Goal: Information Seeking & Learning: Learn about a topic

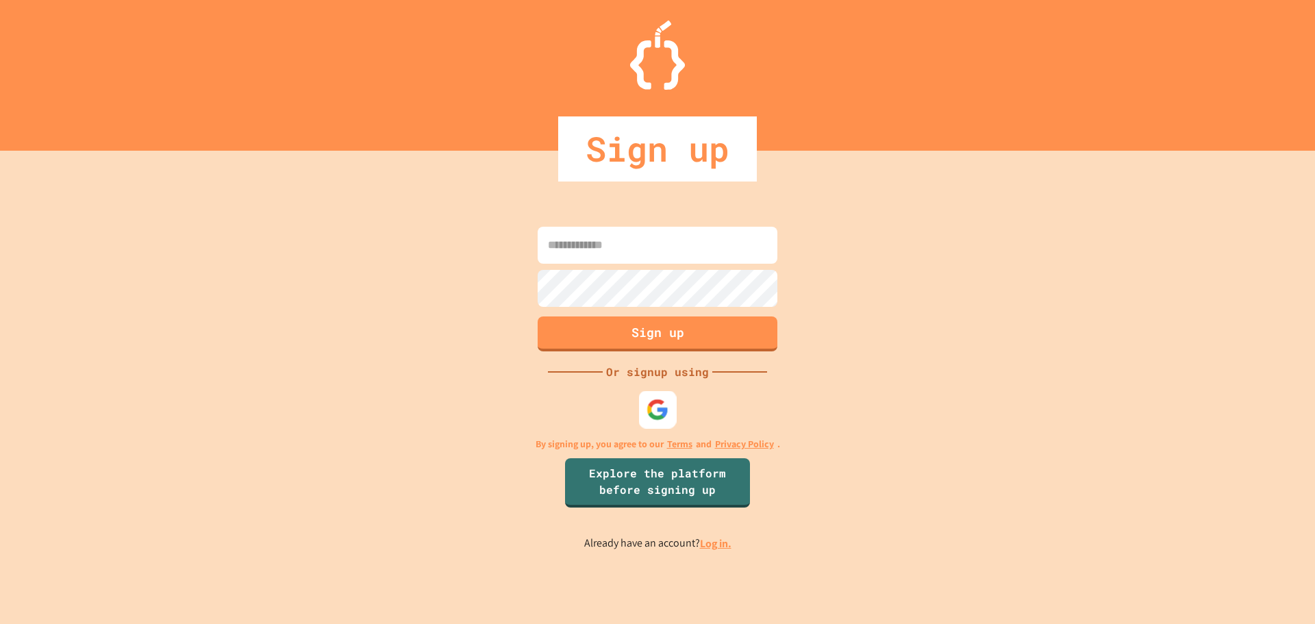
click at [667, 409] on img at bounding box center [657, 409] width 23 height 23
click at [651, 250] on input at bounding box center [657, 245] width 240 height 37
click at [662, 417] on img at bounding box center [657, 409] width 23 height 23
click at [910, 344] on div "Sign up Or signup using By signing up, you agree to our Terms and Privacy Polic…" at bounding box center [657, 387] width 1315 height 473
click at [714, 542] on link "Log in." at bounding box center [715, 543] width 31 height 14
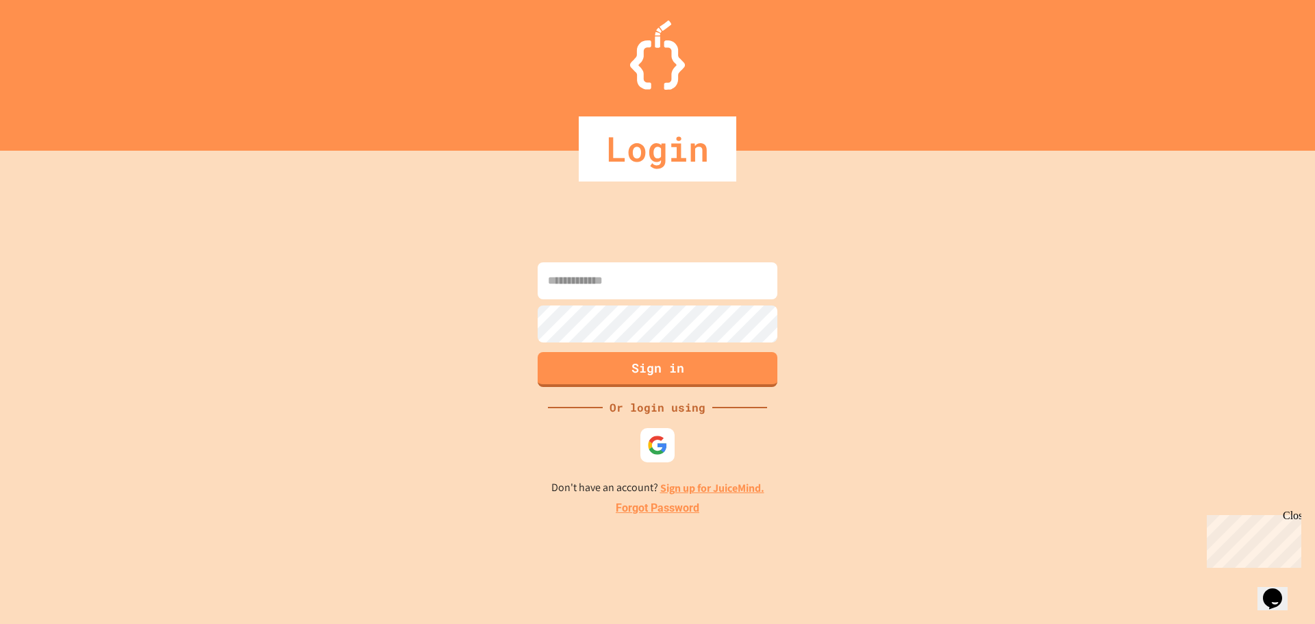
click at [650, 284] on input at bounding box center [657, 280] width 240 height 37
click at [659, 446] on img at bounding box center [657, 444] width 23 height 23
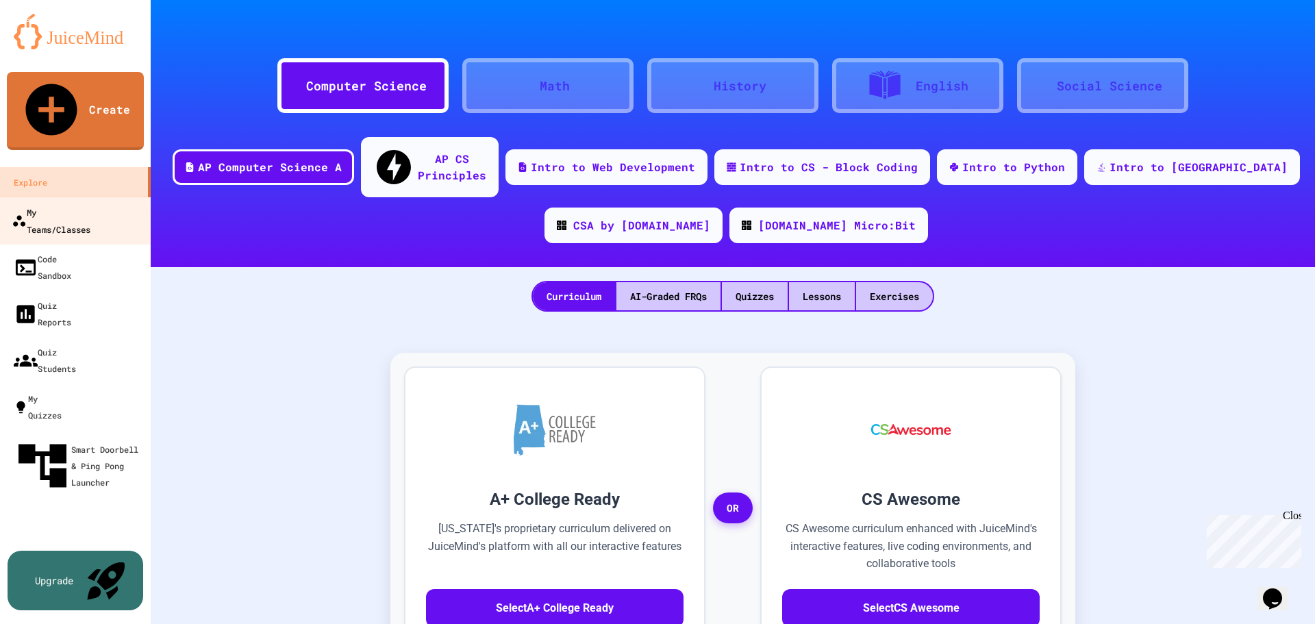
click at [90, 203] on div "My Teams/Classes" at bounding box center [51, 220] width 79 height 34
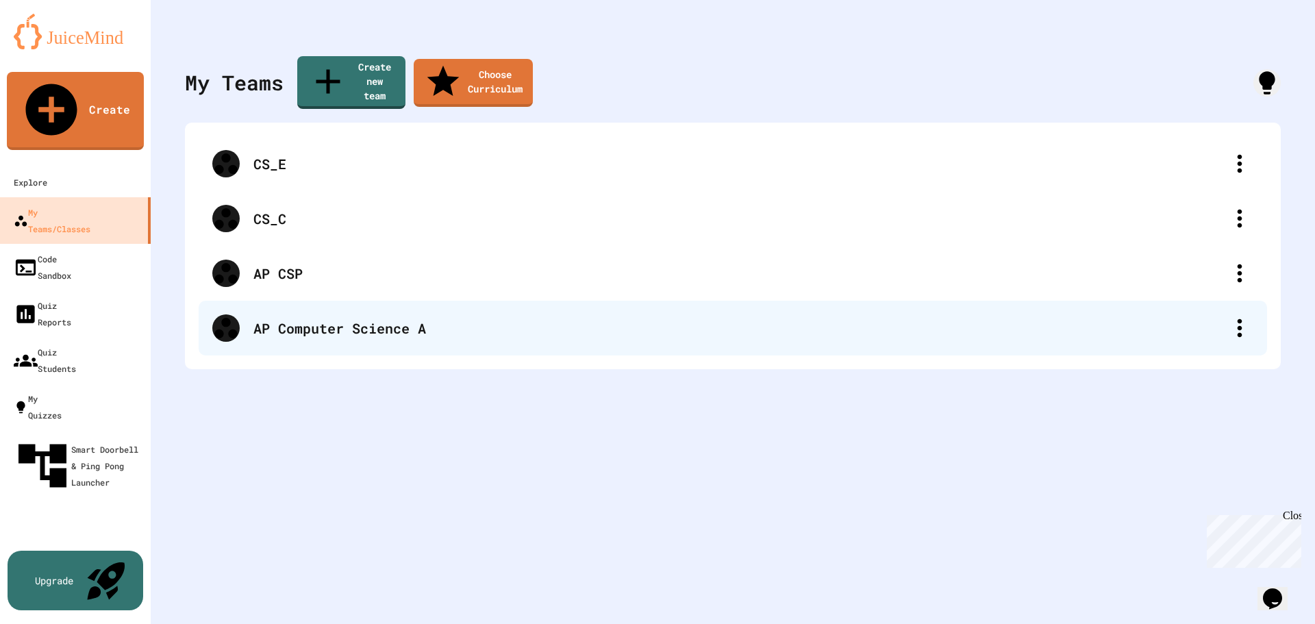
click at [344, 318] on div "AP Computer Science A" at bounding box center [739, 328] width 972 height 21
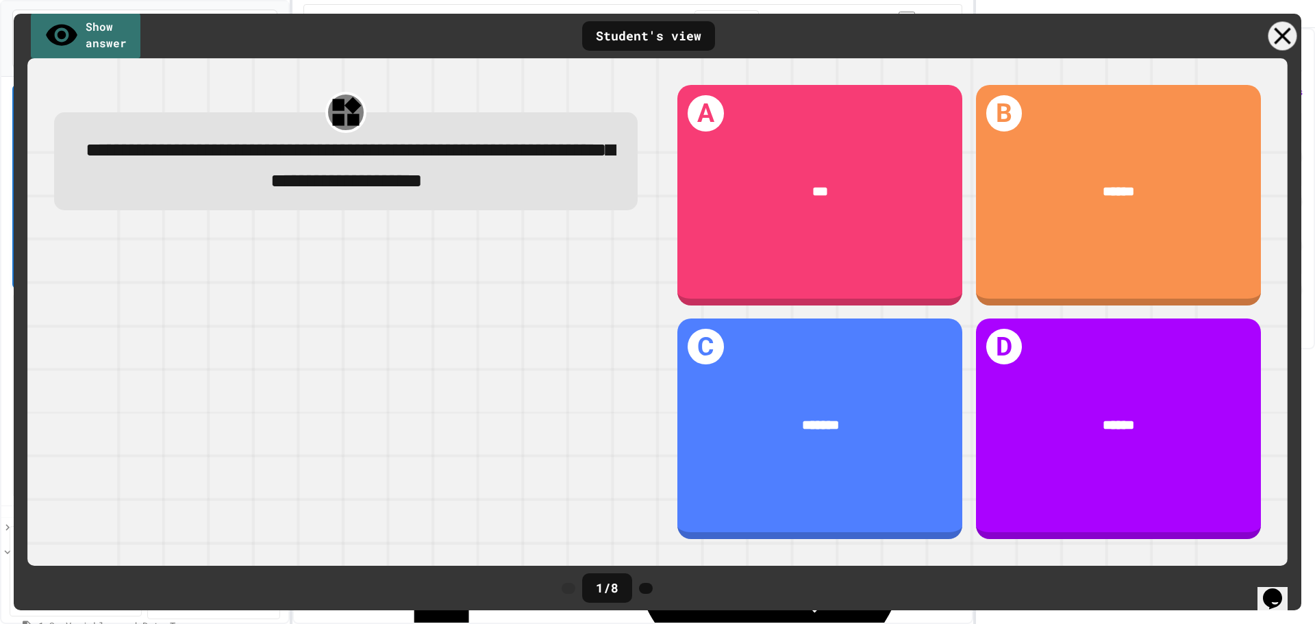
click at [1287, 29] on icon at bounding box center [1282, 36] width 29 height 29
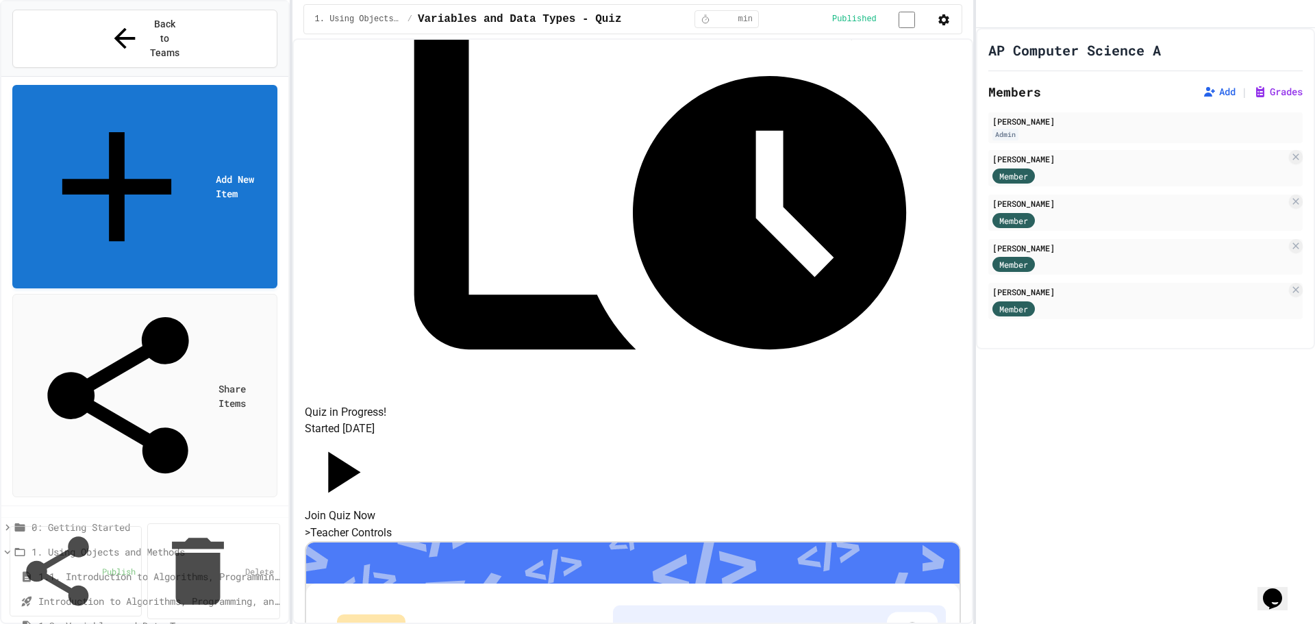
scroll to position [338, 0]
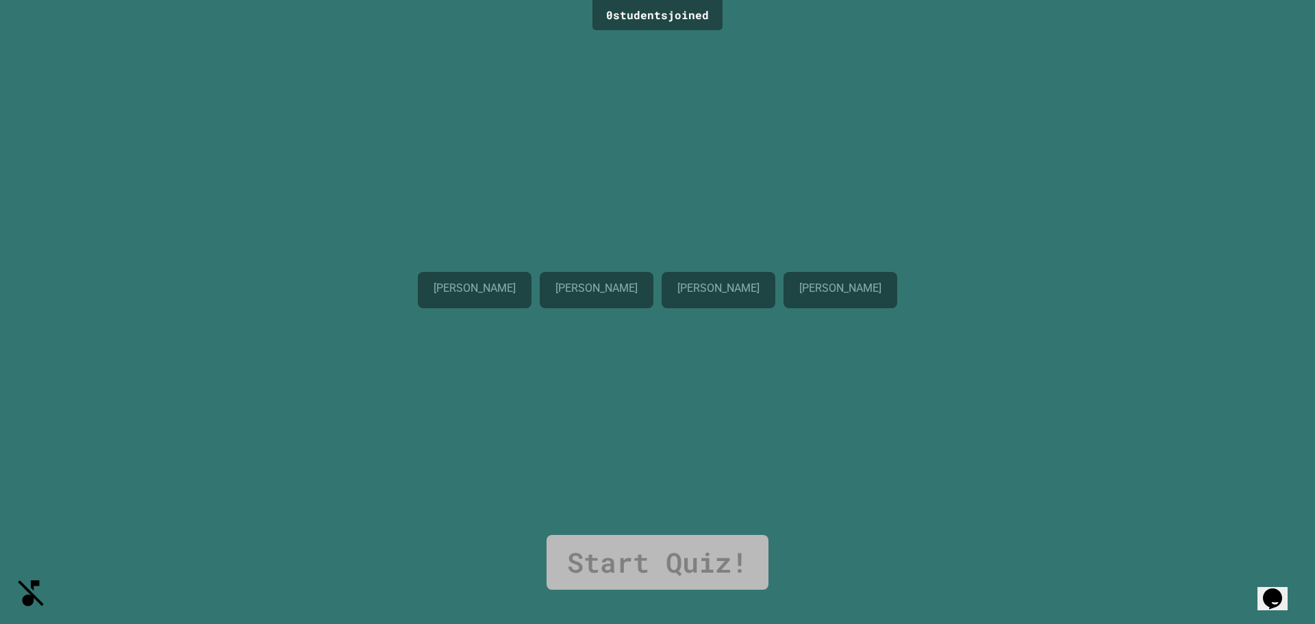
drag, startPoint x: 680, startPoint y: 539, endPoint x: 682, endPoint y: 518, distance: 21.3
click at [680, 540] on link "Start Quiz!" at bounding box center [657, 562] width 222 height 55
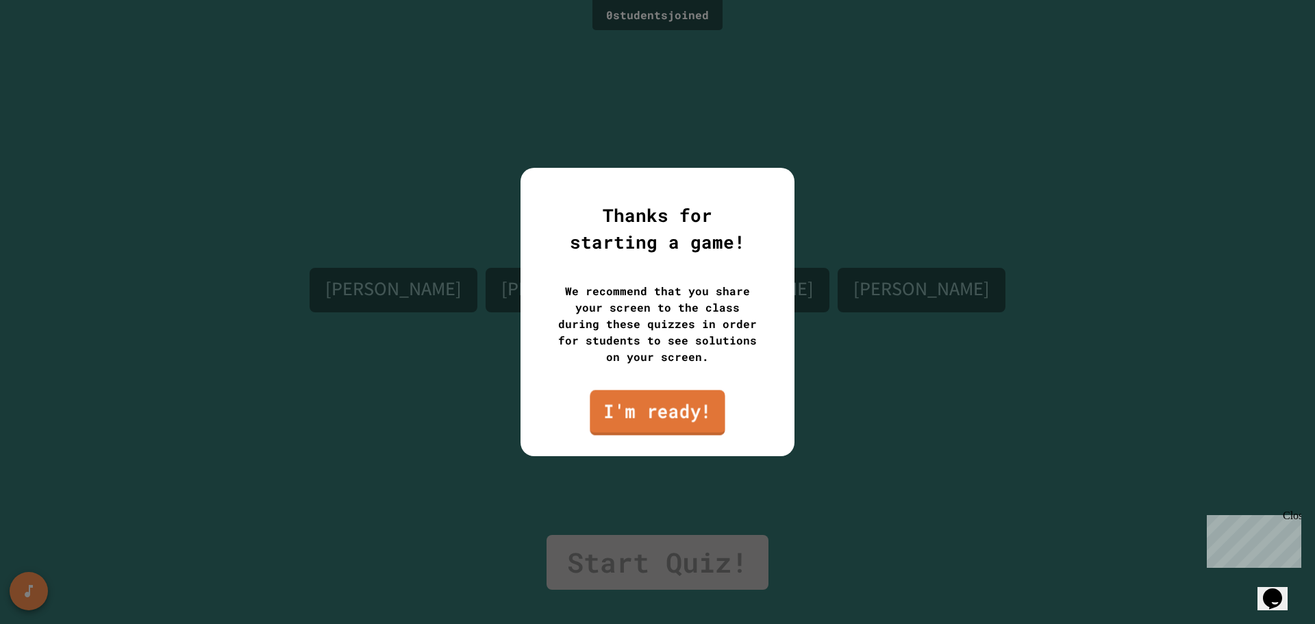
click at [689, 412] on link "I'm ready!" at bounding box center [657, 412] width 135 height 45
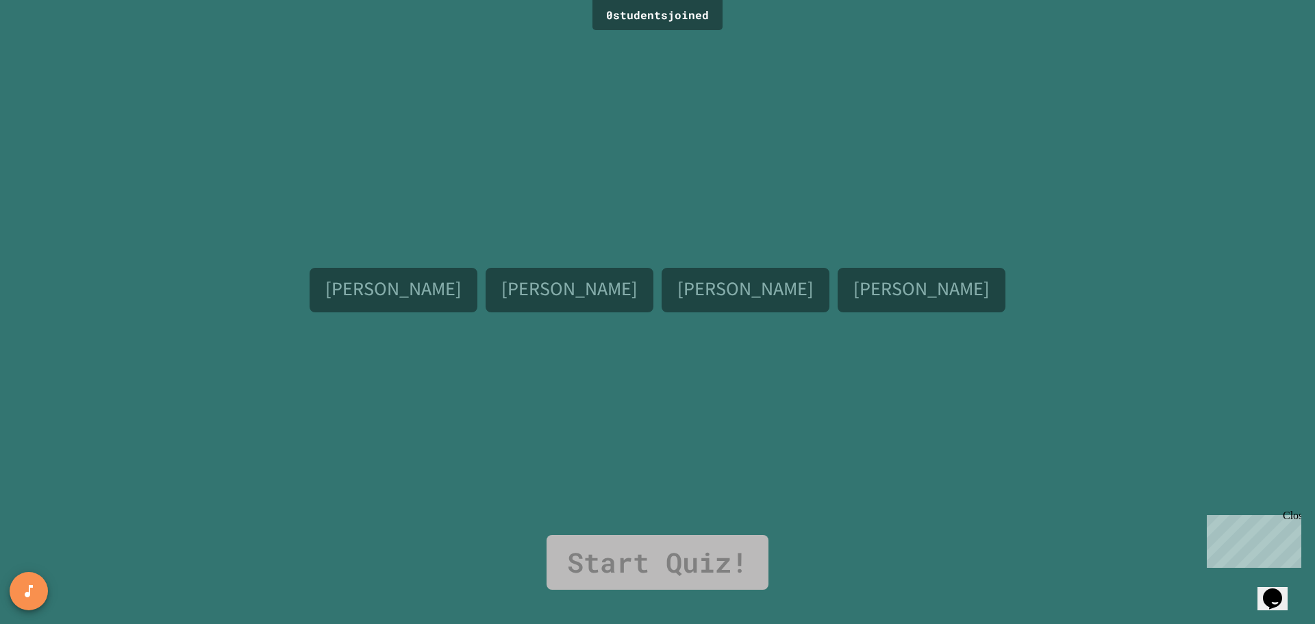
click at [697, 557] on link "Start Quiz!" at bounding box center [657, 562] width 222 height 55
click at [861, 294] on p "[PERSON_NAME]" at bounding box center [920, 288] width 135 height 21
click at [742, 288] on p "[PERSON_NAME]" at bounding box center [744, 288] width 135 height 21
click at [545, 287] on p "[PERSON_NAME]" at bounding box center [568, 288] width 135 height 21
click at [599, 425] on div "[PERSON_NAME] [PERSON_NAME] [PERSON_NAME] [PERSON_NAME]" at bounding box center [657, 284] width 696 height 501
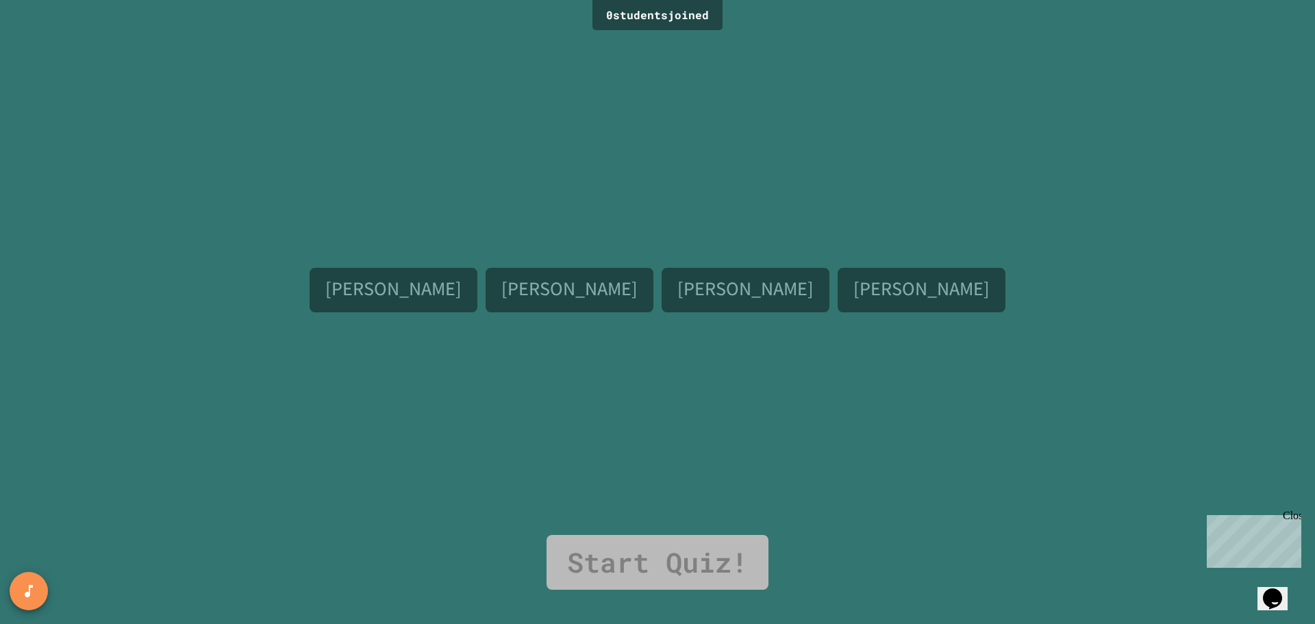
click at [1293, 518] on div "Close" at bounding box center [1290, 517] width 17 height 17
click at [980, 129] on div "0 student s joined [PERSON_NAME] [PERSON_NAME] [PERSON_NAME] [PERSON_NAME] Star…" at bounding box center [657, 312] width 1315 height 624
click at [559, 169] on div "[PERSON_NAME] [PERSON_NAME] [PERSON_NAME] [PERSON_NAME]" at bounding box center [657, 284] width 696 height 501
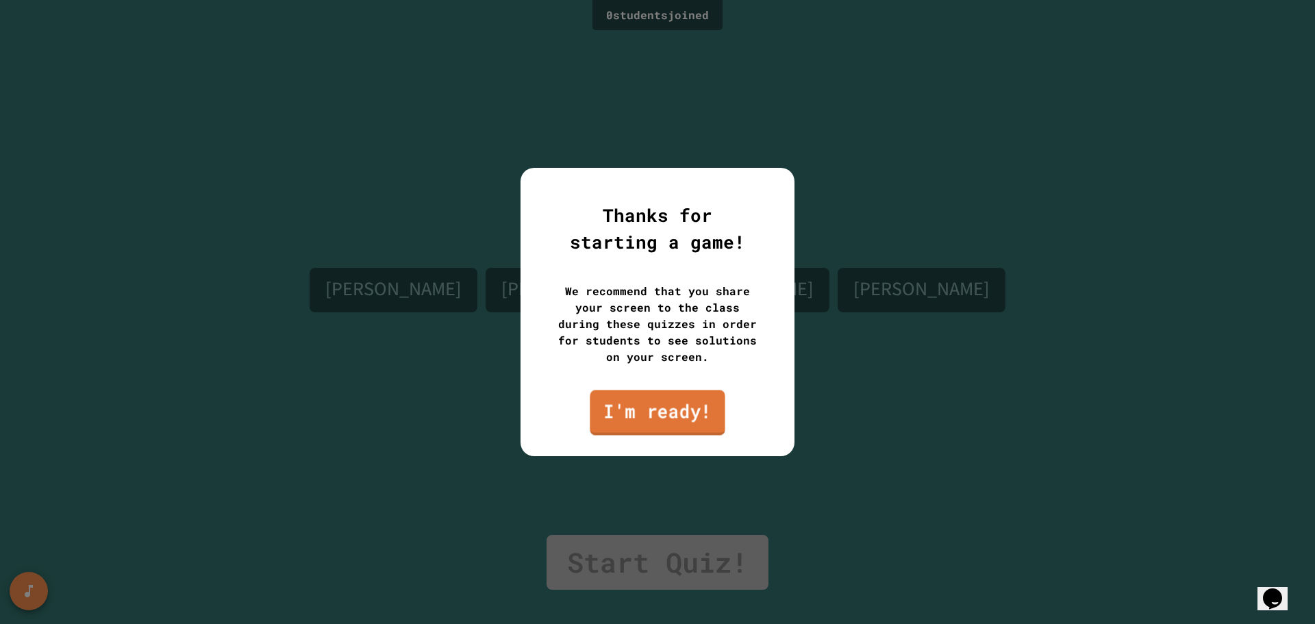
click at [655, 396] on link "I'm ready!" at bounding box center [657, 412] width 135 height 45
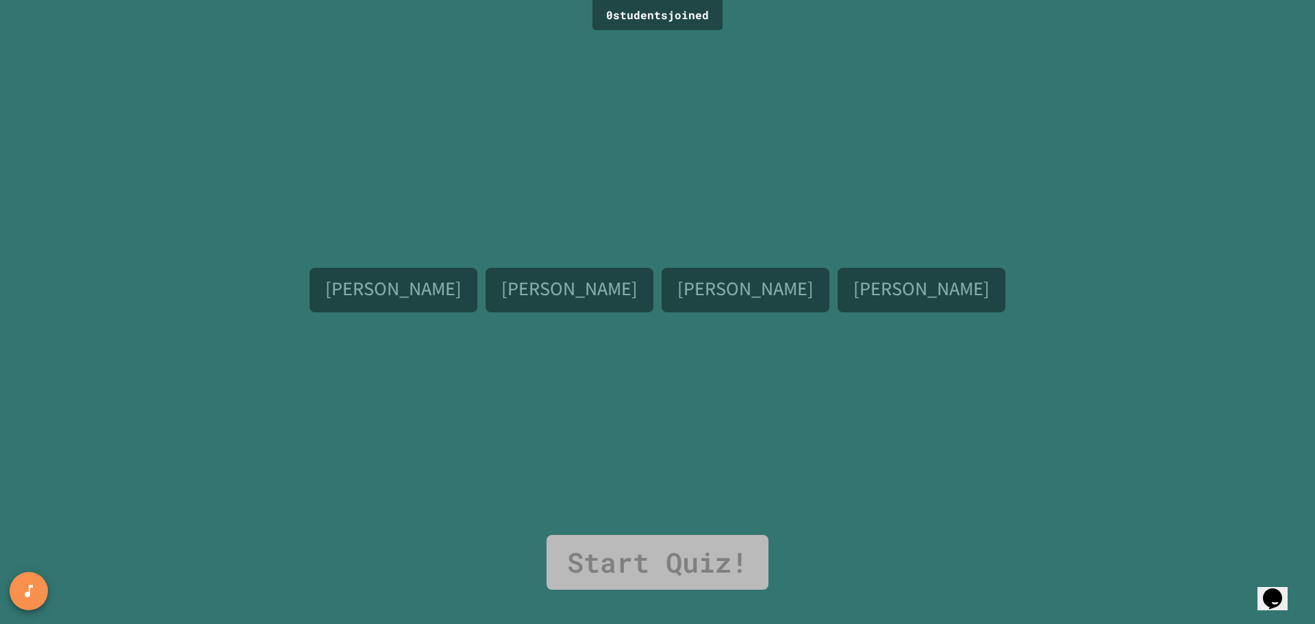
drag, startPoint x: 445, startPoint y: 291, endPoint x: 524, endPoint y: 282, distance: 79.9
click at [449, 291] on p "[PERSON_NAME]" at bounding box center [392, 288] width 135 height 21
drag, startPoint x: 661, startPoint y: 276, endPoint x: 681, endPoint y: 274, distance: 20.0
click at [662, 276] on div "Owen Price Graham Sims Ozan Bish Bennett Atkins" at bounding box center [657, 293] width 696 height 51
click at [785, 260] on div "Owen Price Graham Sims Ozan Bish Bennett Atkins" at bounding box center [657, 284] width 696 height 501
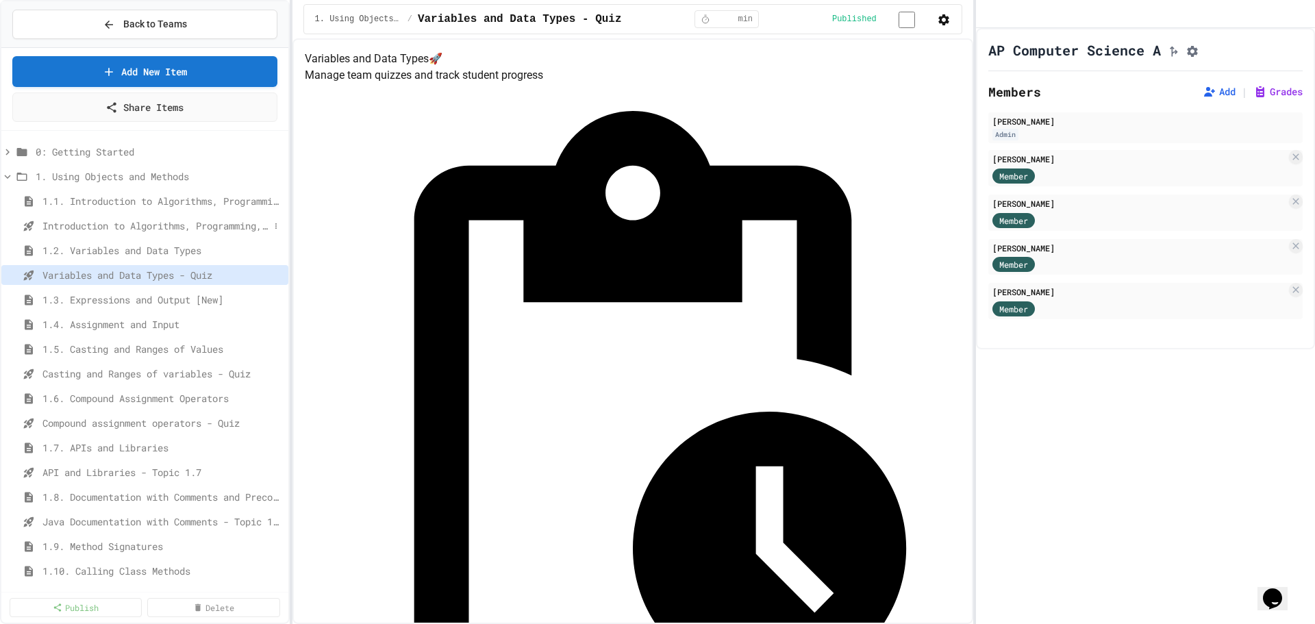
click at [95, 225] on span "Introduction to Algorithms, Programming, and Compilers" at bounding box center [155, 225] width 227 height 14
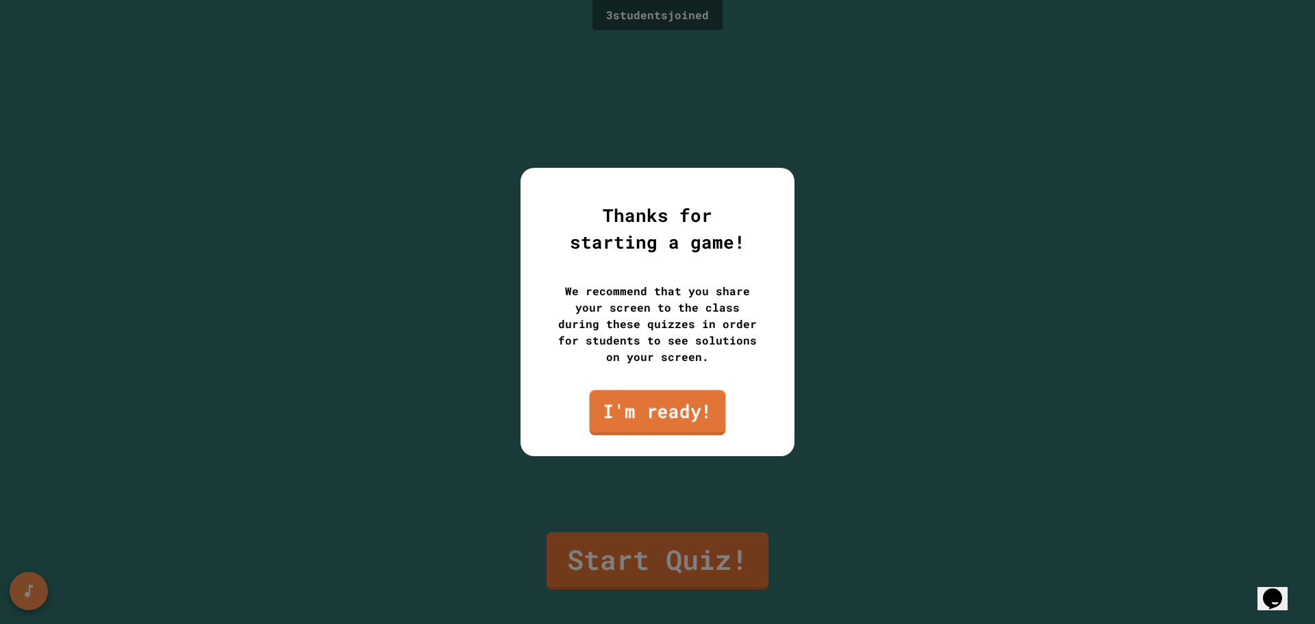
click at [674, 424] on link "I'm ready!" at bounding box center [658, 412] width 136 height 45
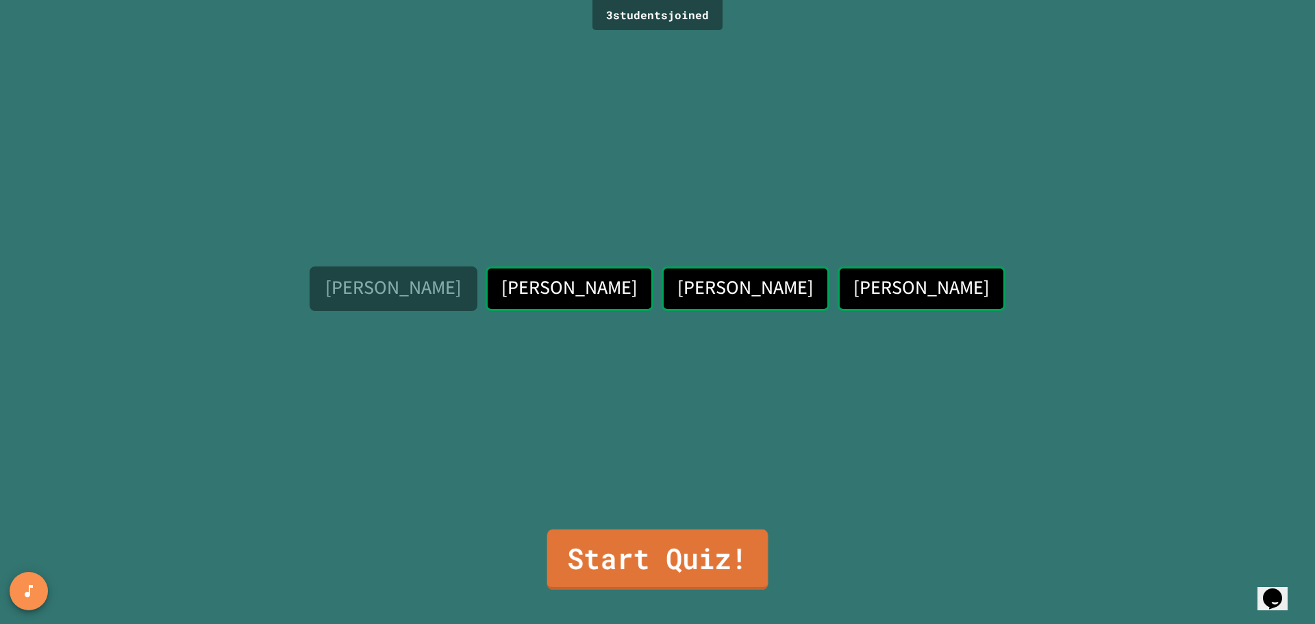
click at [724, 559] on link "Start Quiz!" at bounding box center [657, 559] width 221 height 60
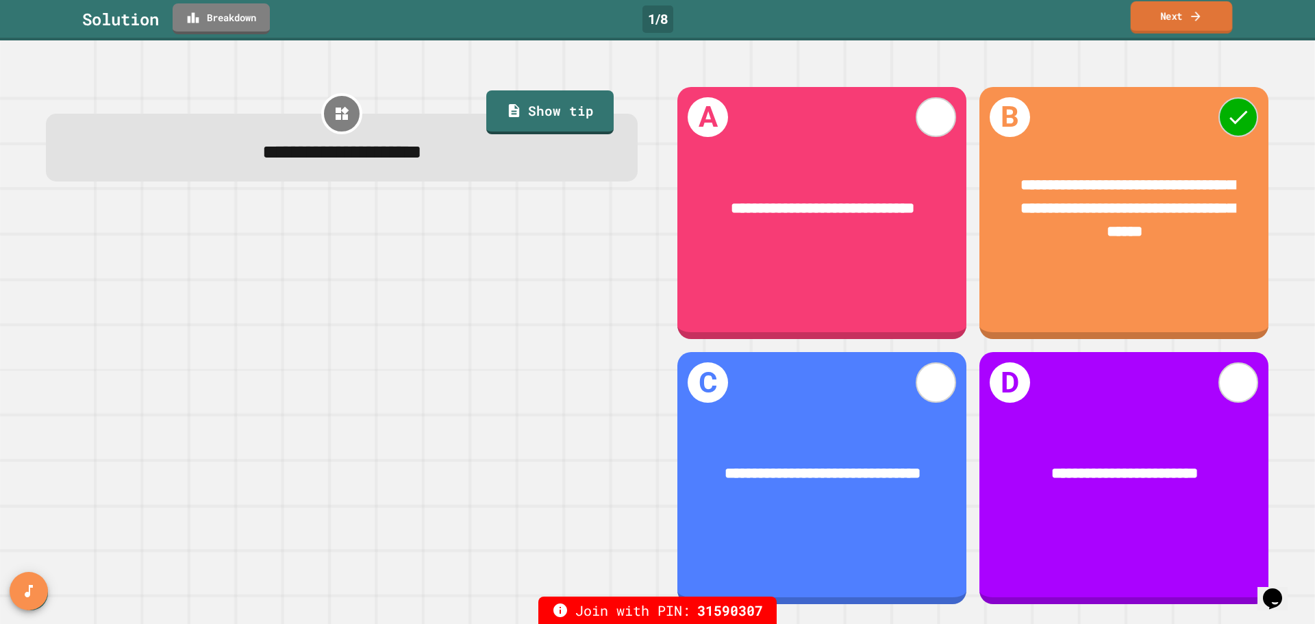
click at [1176, 23] on link "Next" at bounding box center [1181, 17] width 102 height 32
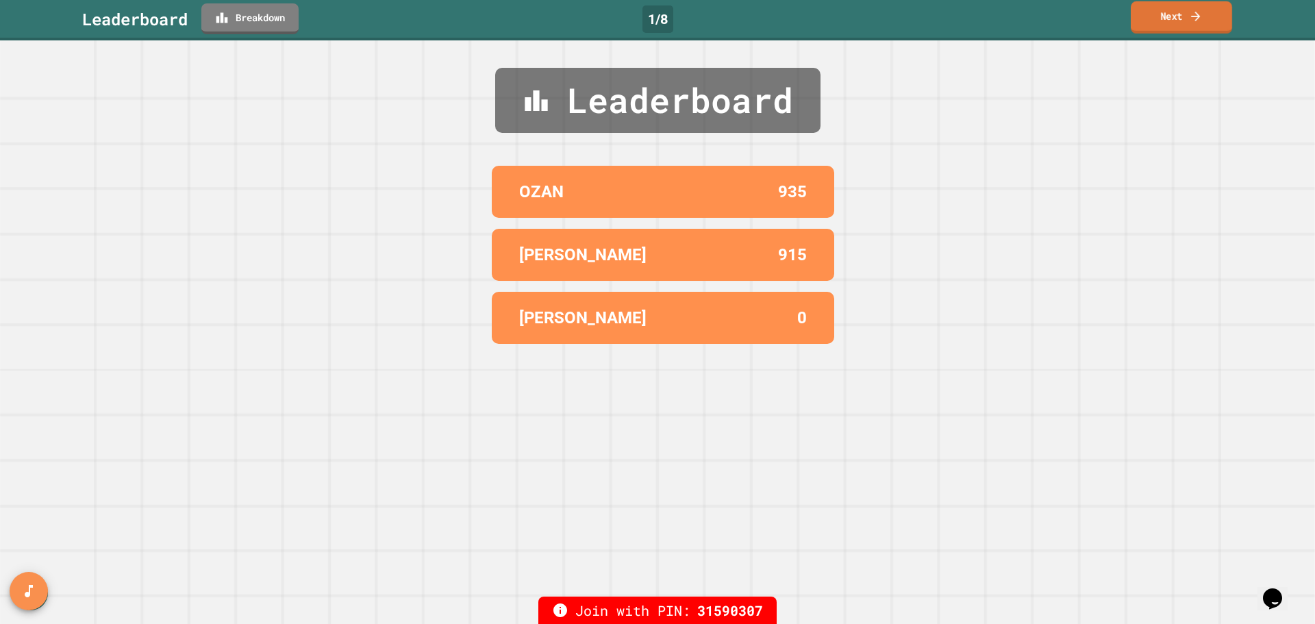
drag, startPoint x: 1176, startPoint y: 23, endPoint x: 1182, endPoint y: 48, distance: 25.9
click at [1180, 25] on link "Next" at bounding box center [1180, 17] width 101 height 32
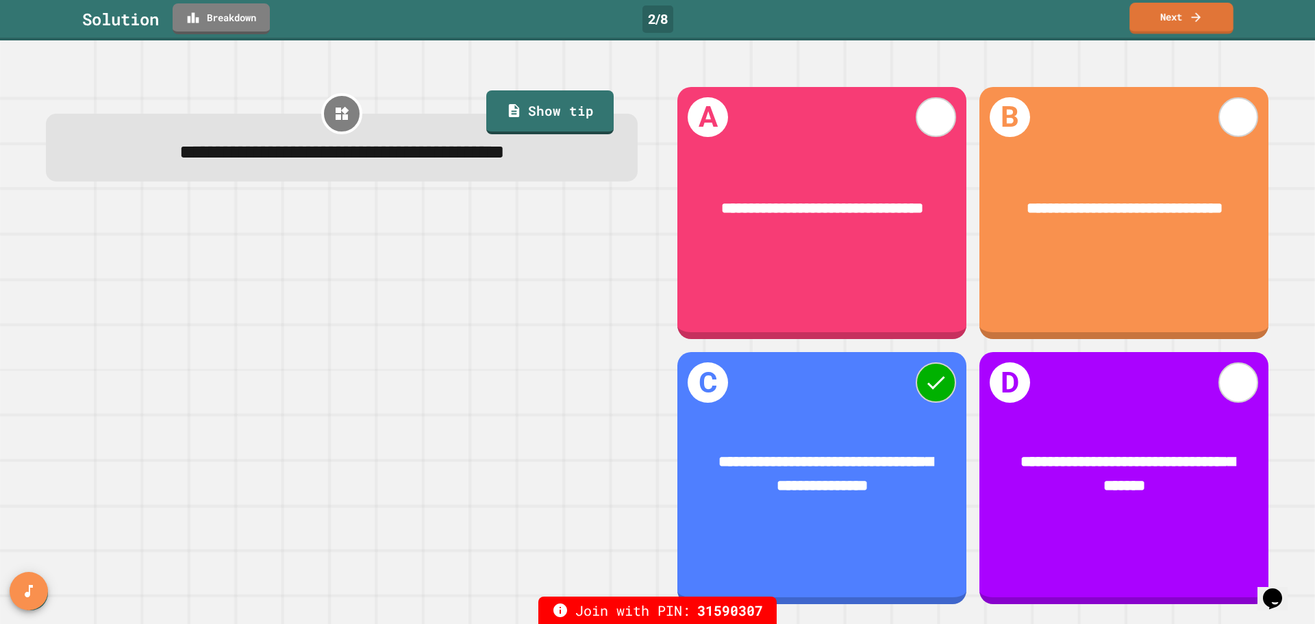
drag, startPoint x: 1169, startPoint y: 34, endPoint x: 1157, endPoint y: 25, distance: 14.7
click at [1168, 34] on div "Solution Breakdown 2 / 8 Next" at bounding box center [657, 20] width 1315 height 40
click at [1162, 21] on link "Next" at bounding box center [1181, 17] width 102 height 32
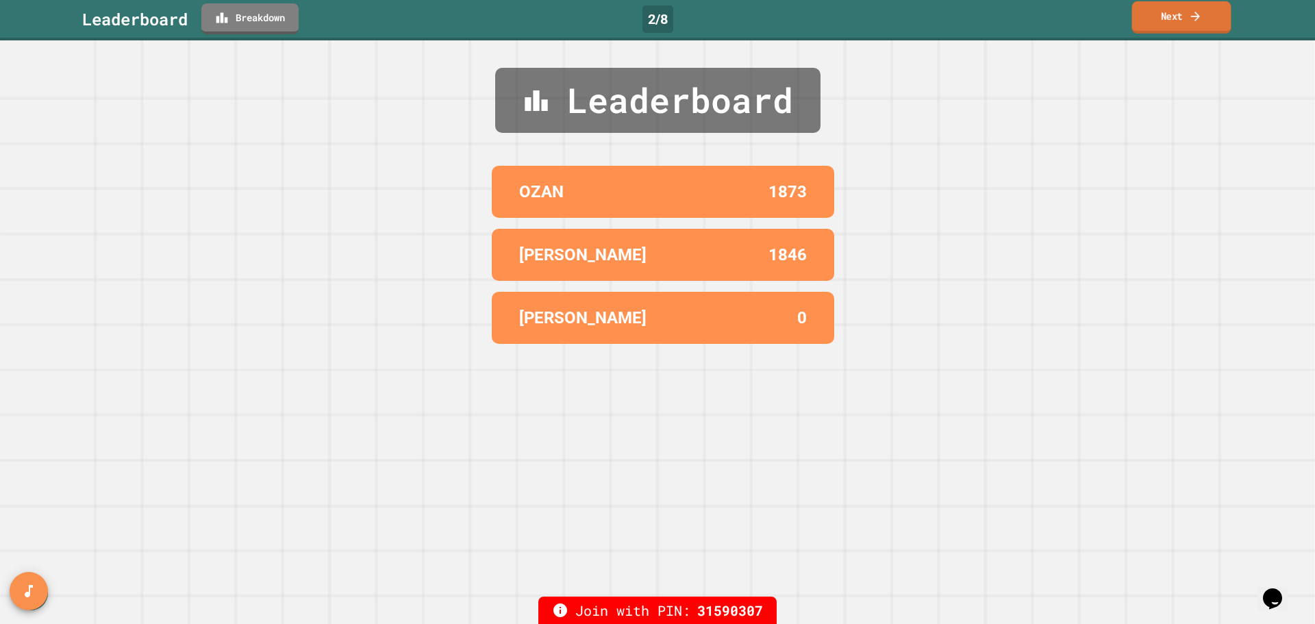
click at [1159, 21] on link "Next" at bounding box center [1181, 17] width 99 height 32
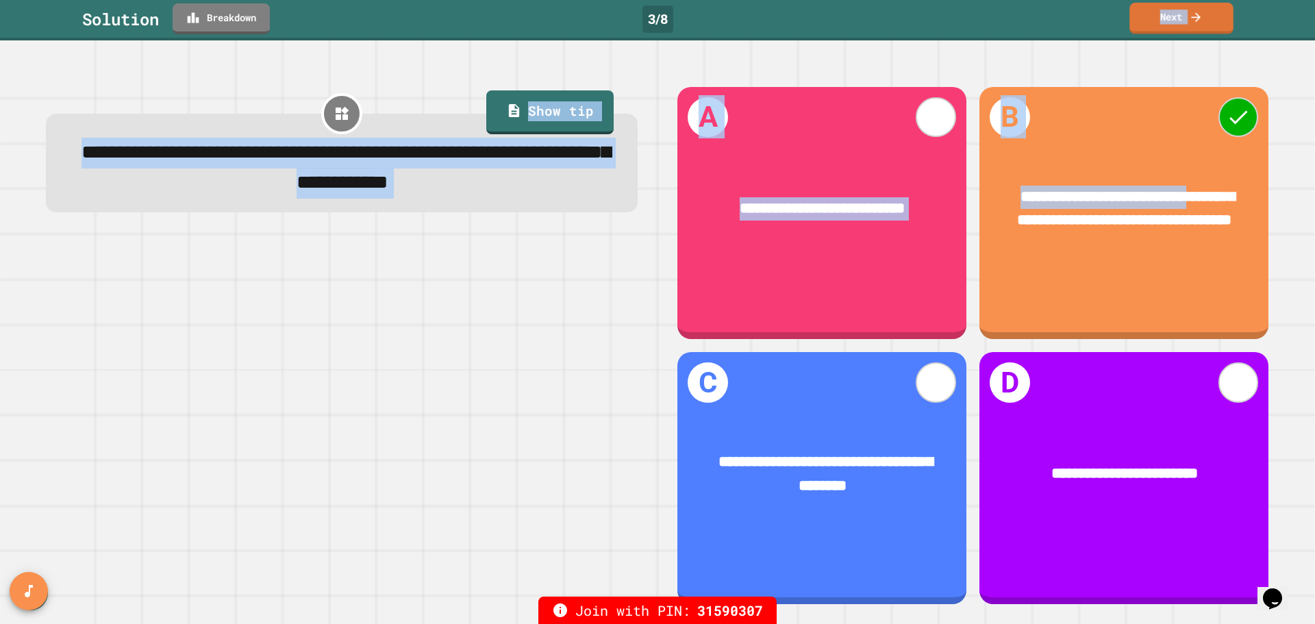
click at [1177, 105] on div "**********" at bounding box center [657, 312] width 1315 height 624
click at [1157, 19] on link "Next" at bounding box center [1180, 17] width 101 height 32
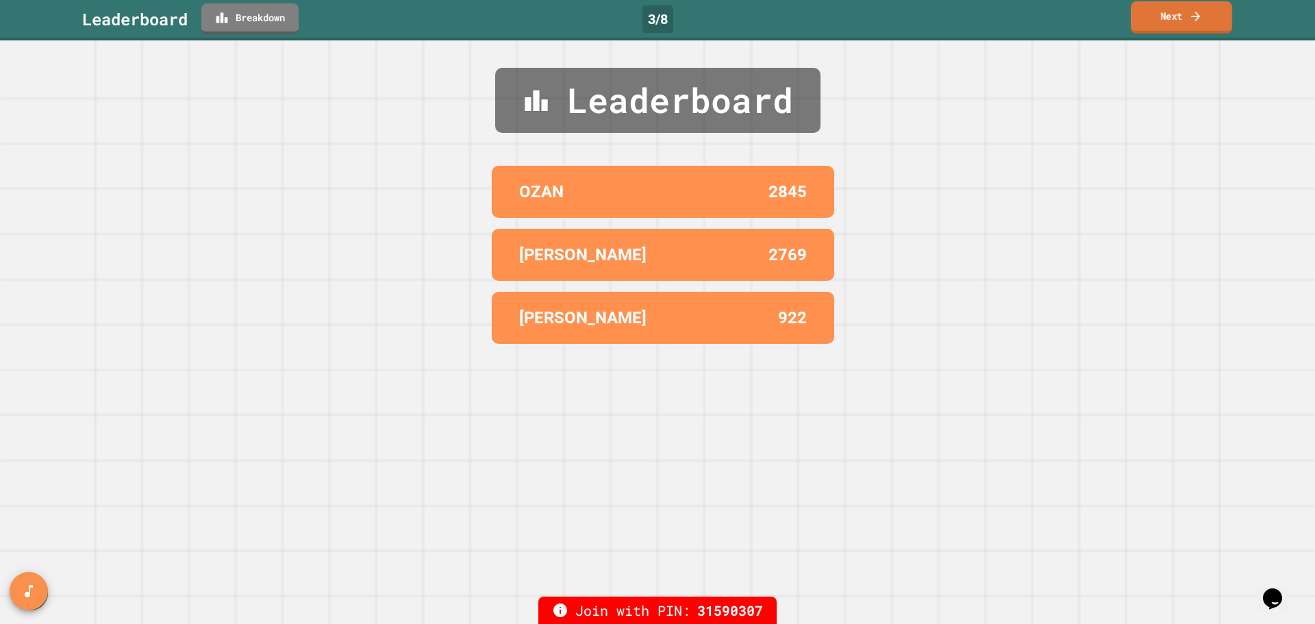
click at [1159, 19] on link "Next" at bounding box center [1180, 17] width 101 height 32
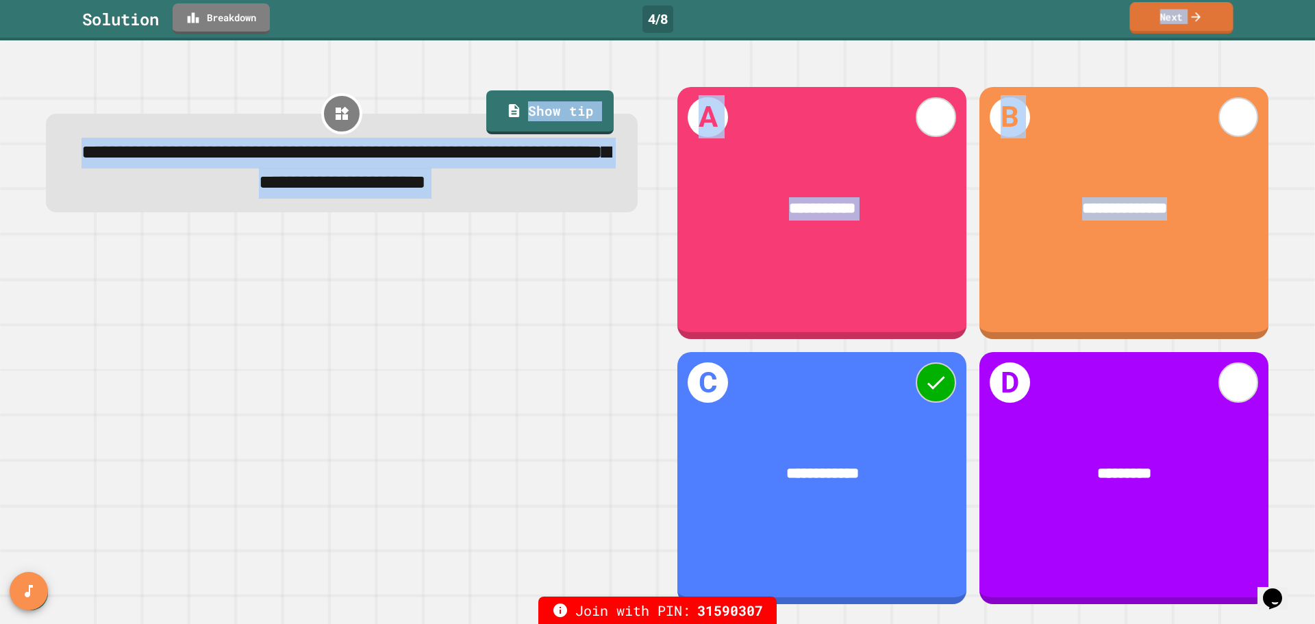
click at [1182, 62] on div "**********" at bounding box center [657, 312] width 1315 height 624
click at [1226, 18] on link "Next" at bounding box center [1180, 17] width 103 height 32
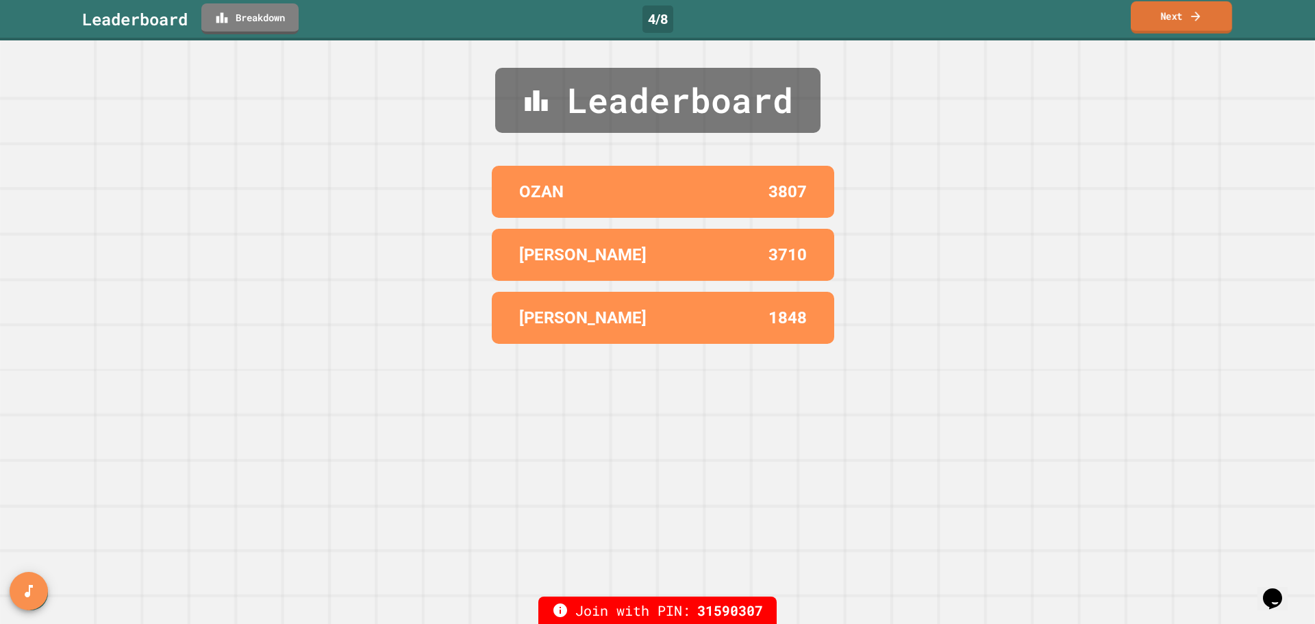
click at [1217, 16] on link "Next" at bounding box center [1180, 17] width 101 height 32
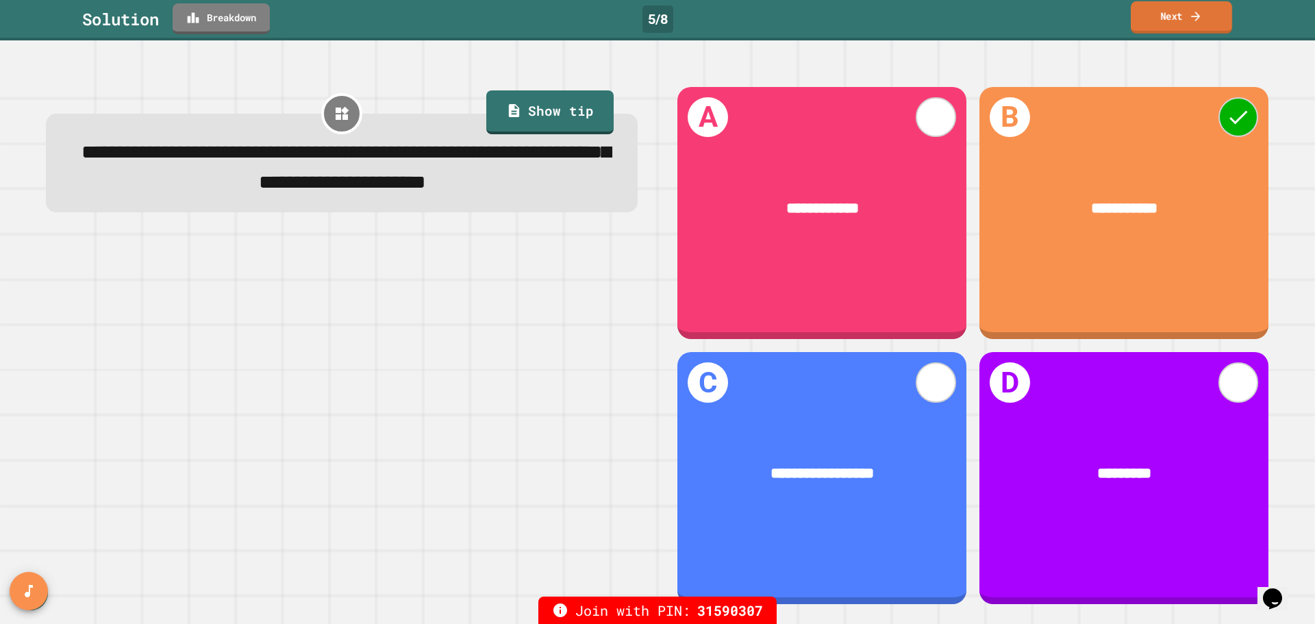
drag, startPoint x: 1215, startPoint y: 22, endPoint x: 1212, endPoint y: 9, distance: 13.3
click at [1214, 22] on link "Next" at bounding box center [1180, 17] width 101 height 32
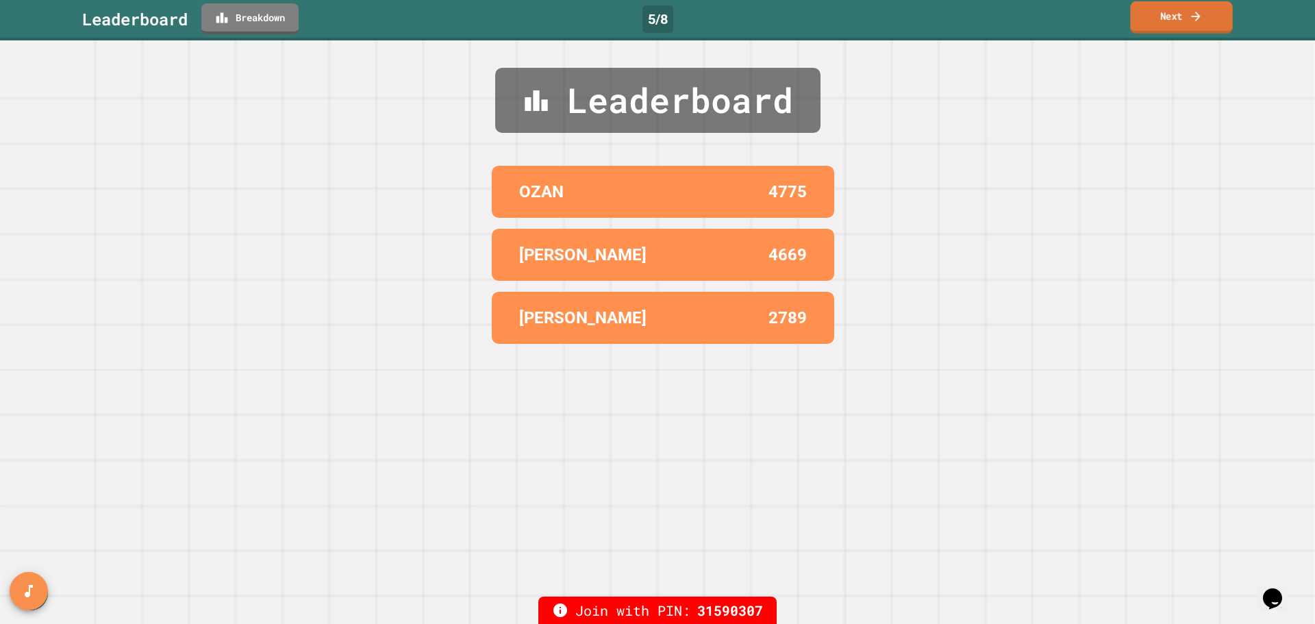
click at [1211, 8] on link "Next" at bounding box center [1181, 17] width 102 height 32
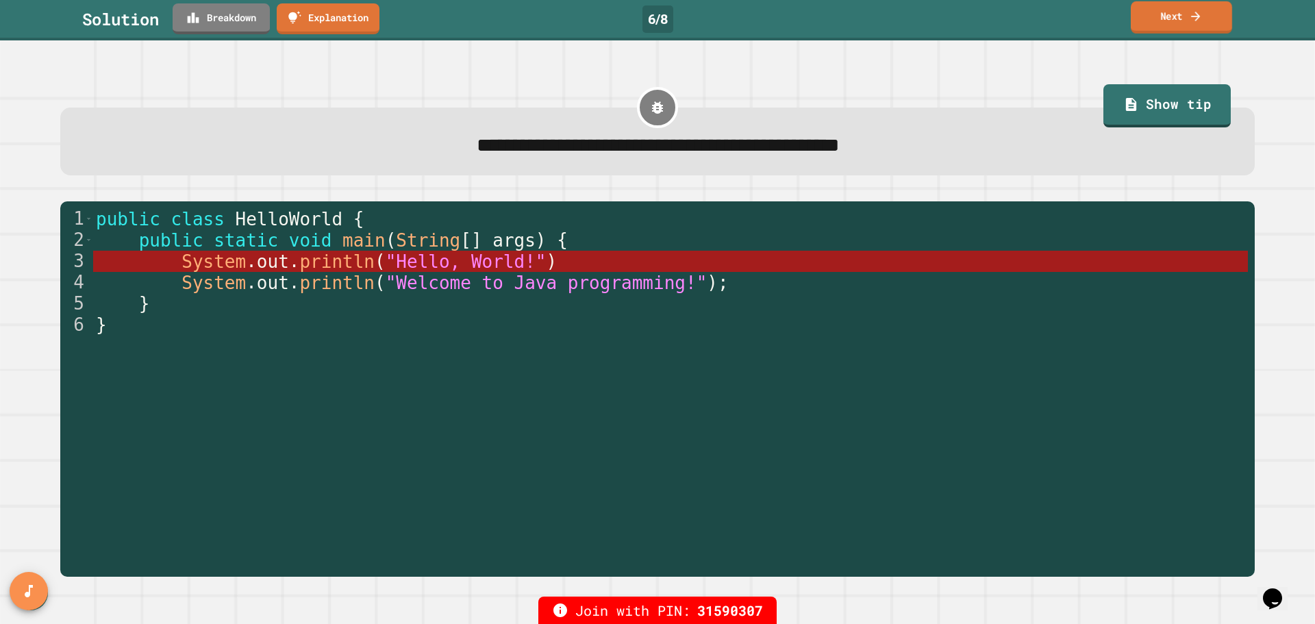
click at [1213, 9] on link "Next" at bounding box center [1180, 17] width 101 height 32
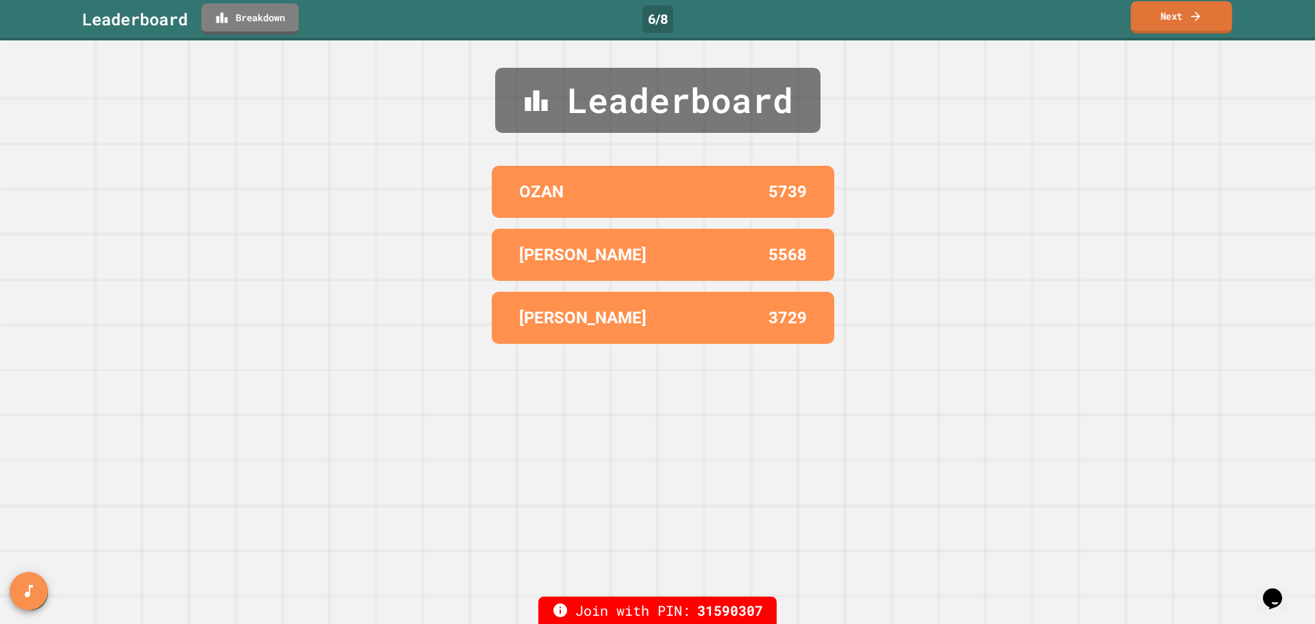
click at [1232, 23] on div "Leaderboard Breakdown 6 / 8 Next" at bounding box center [657, 18] width 1315 height 31
click at [1158, 29] on link "Next" at bounding box center [1180, 17] width 101 height 32
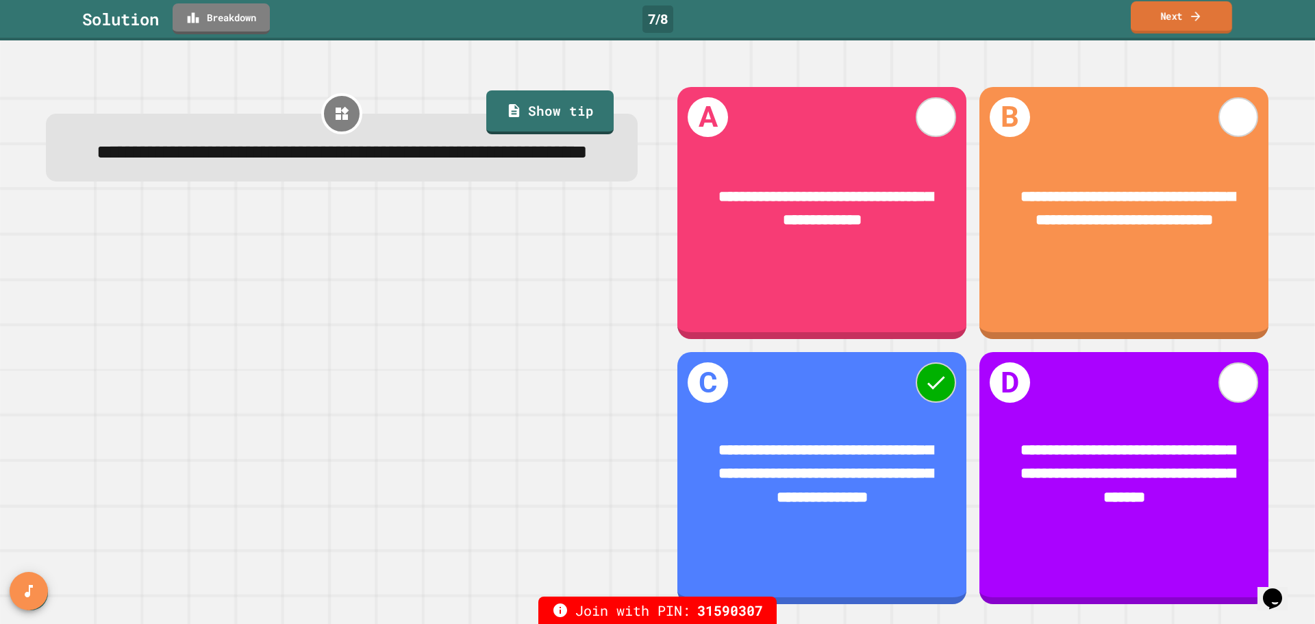
click at [1150, 27] on link "Next" at bounding box center [1180, 17] width 101 height 32
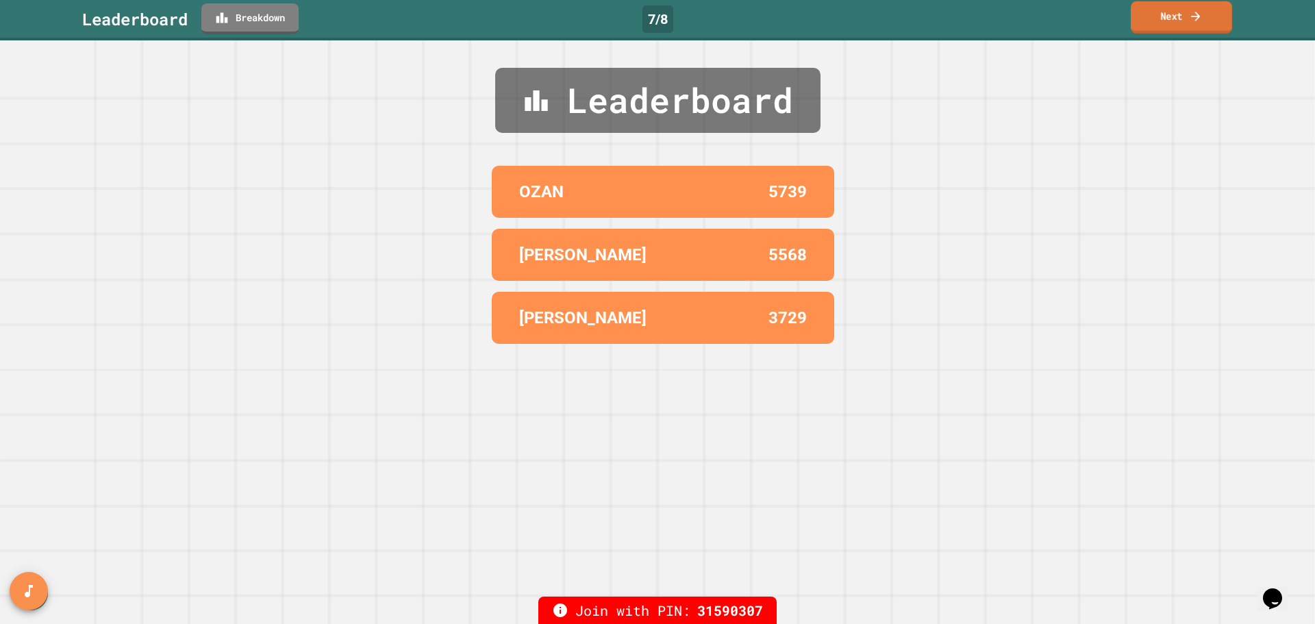
click at [1150, 26] on link "Next" at bounding box center [1180, 17] width 101 height 32
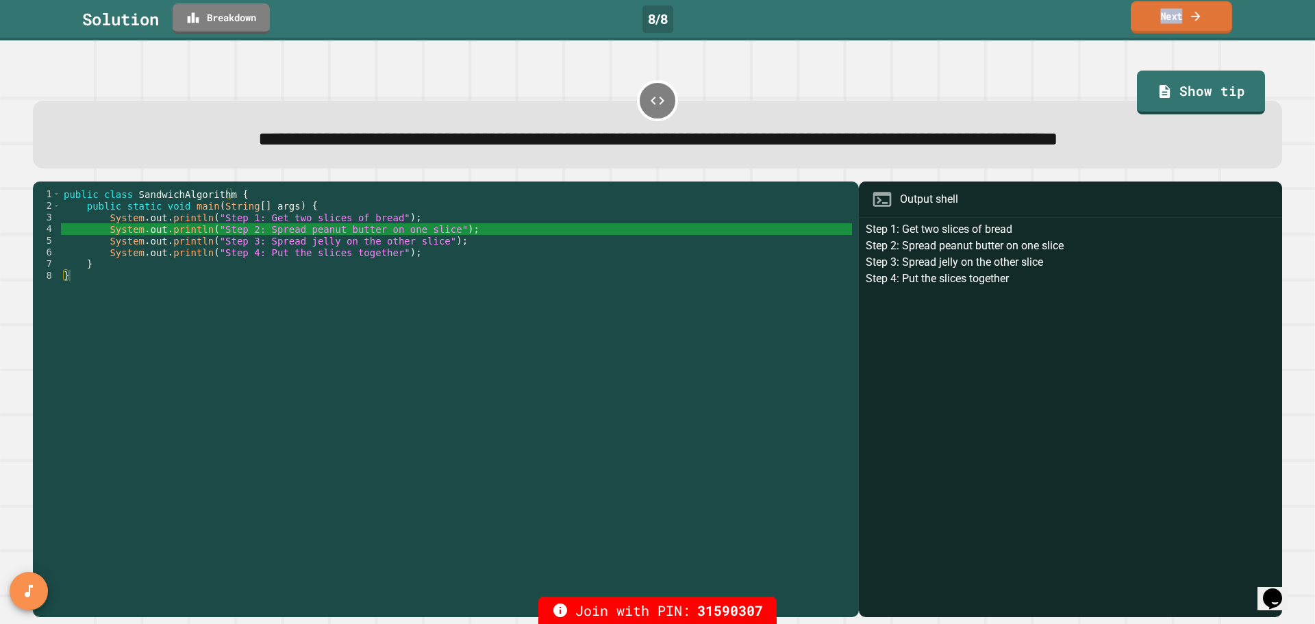
click at [1165, 34] on link "Next" at bounding box center [1180, 17] width 101 height 32
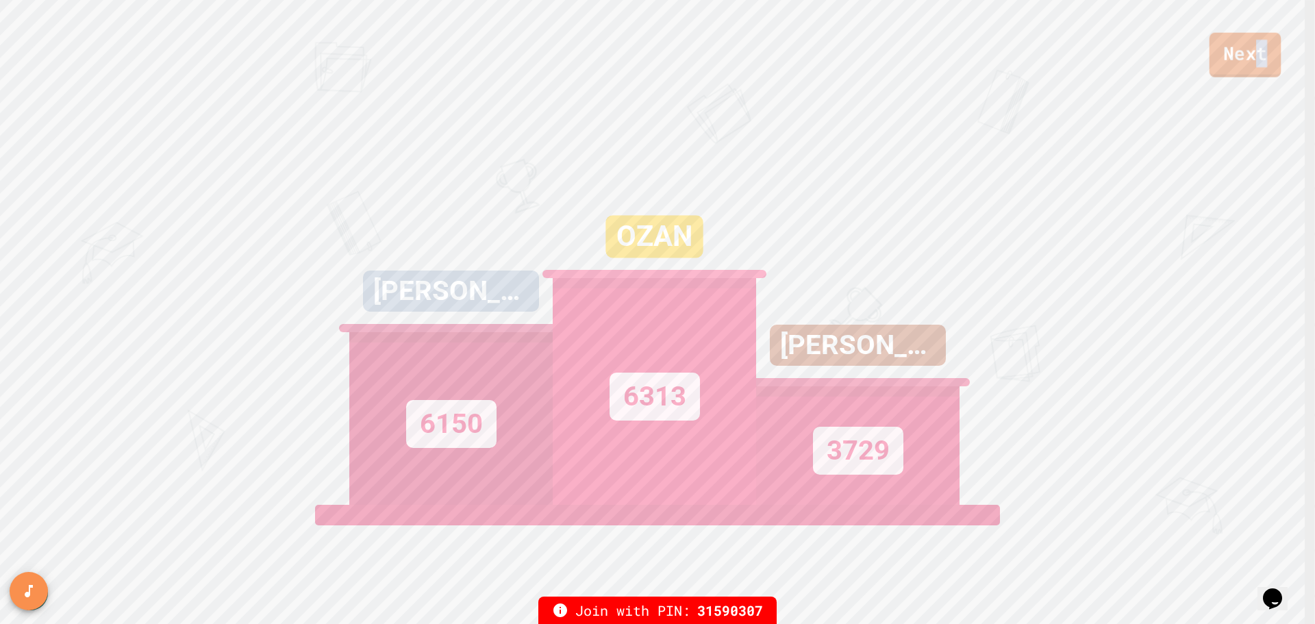
click at [1269, 58] on link "Next" at bounding box center [1245, 55] width 72 height 45
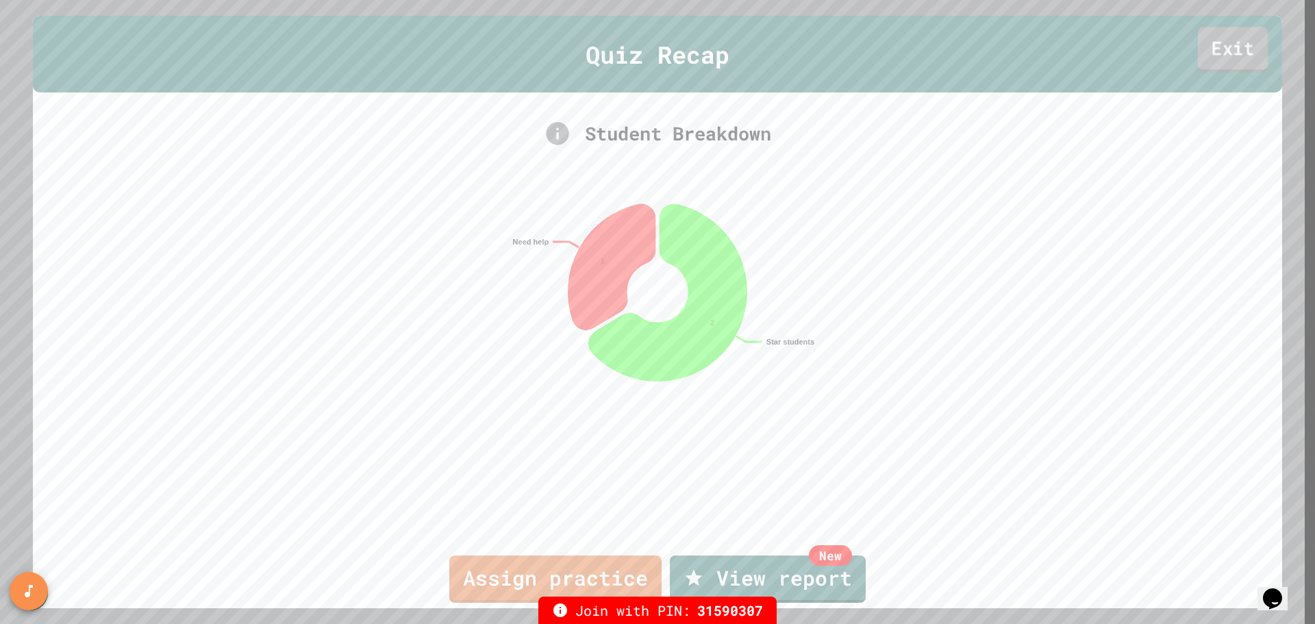
click at [1231, 58] on link "Exit" at bounding box center [1233, 49] width 70 height 45
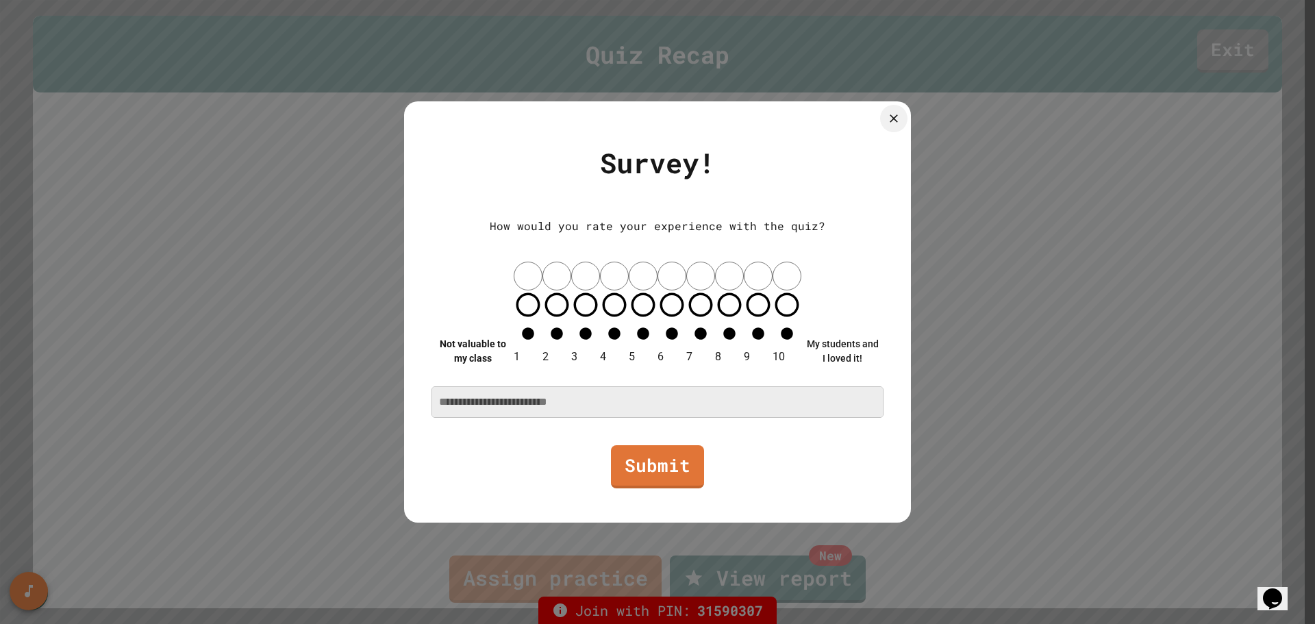
click at [695, 318] on div "Not valuable to my class 1 2 3 4 5 6 7 8 9 10 My students and I loved it!" at bounding box center [657, 313] width 452 height 103
drag, startPoint x: 624, startPoint y: 366, endPoint x: 670, endPoint y: 368, distance: 45.3
click at [634, 387] on textarea at bounding box center [657, 402] width 451 height 30
type textarea "**"
click at [633, 442] on link "Submit" at bounding box center [657, 464] width 92 height 45
